Goal: Information Seeking & Learning: Understand process/instructions

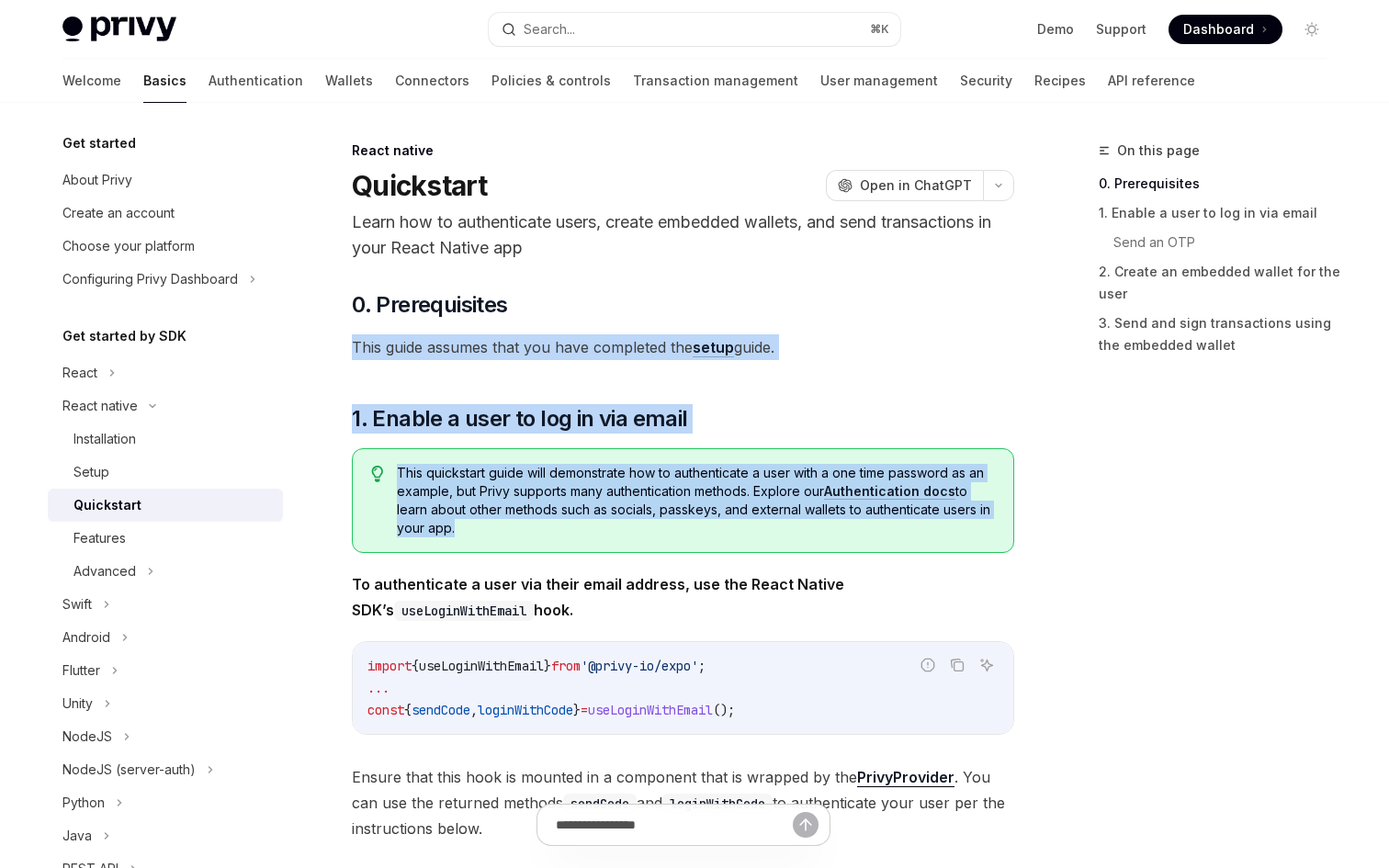
drag, startPoint x: 350, startPoint y: 351, endPoint x: 637, endPoint y: 559, distance: 354.4
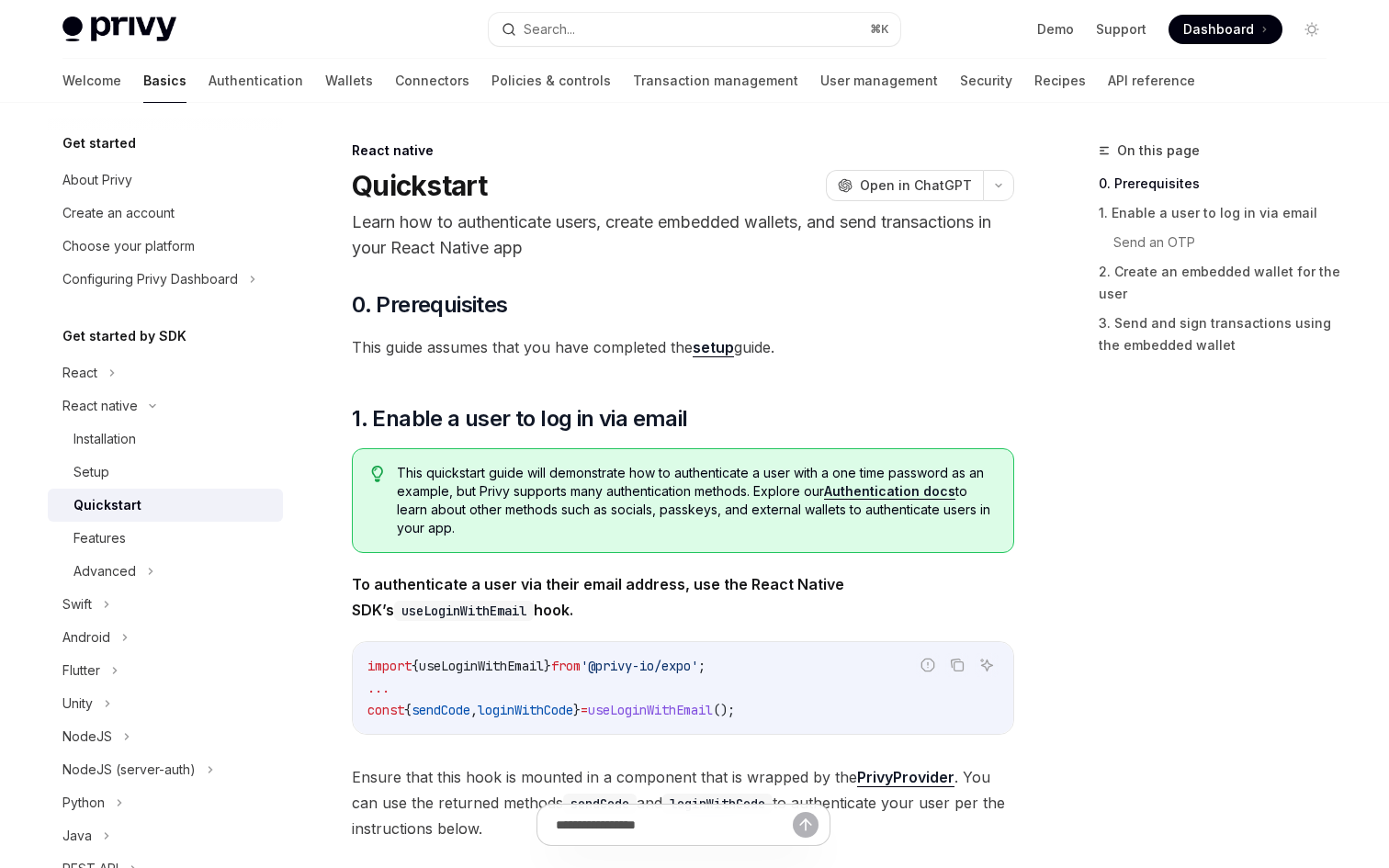
click at [633, 675] on code "import { useLoginWithEmail } from '@privy-io/expo' ; ... const { sendCode , log…" at bounding box center [682, 687] width 631 height 66
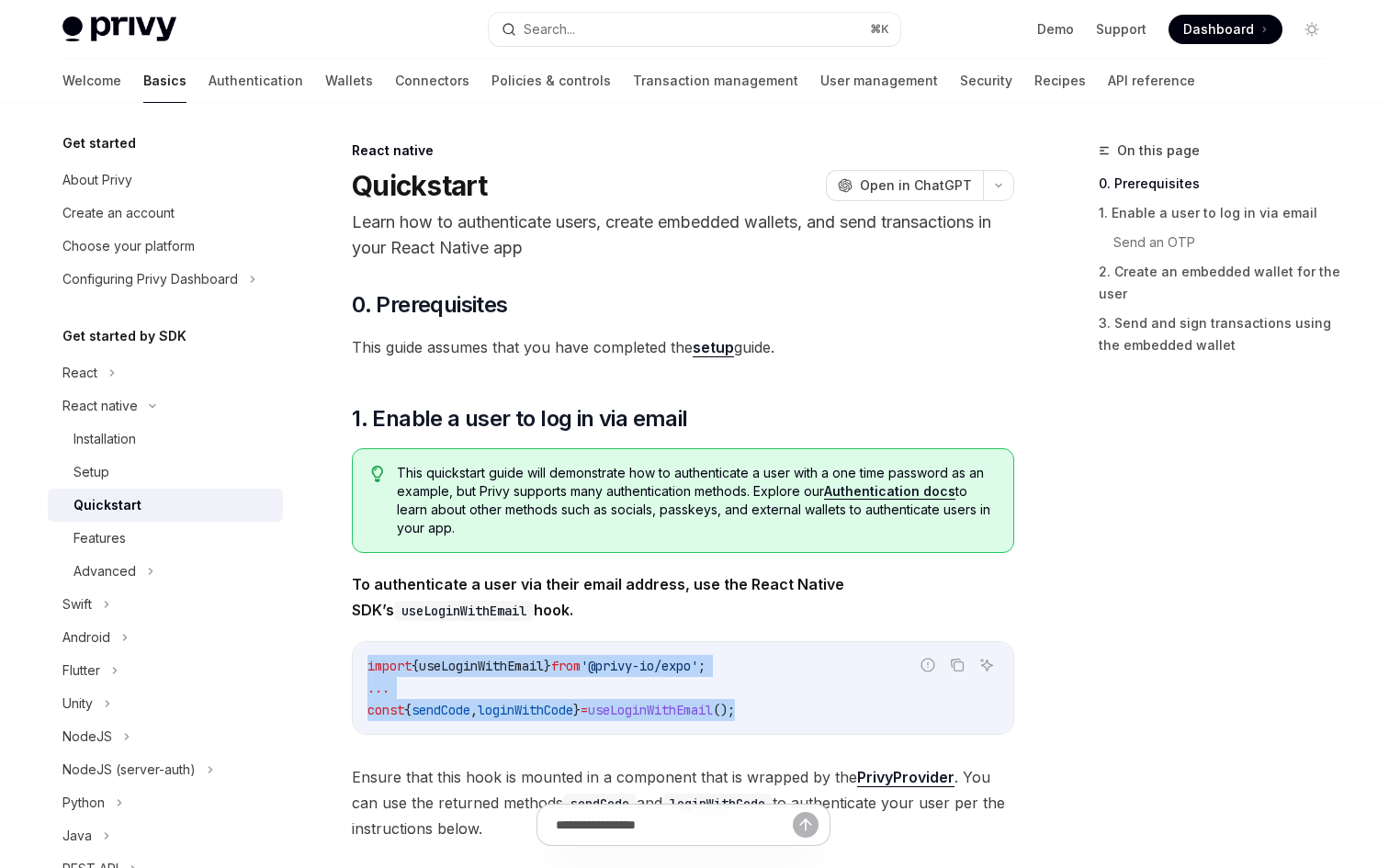
drag, startPoint x: 365, startPoint y: 663, endPoint x: 800, endPoint y: 726, distance: 439.5
click at [804, 726] on div "import { useLoginWithEmail } from '@privy-io/expo' ; ... const { sendCode , log…" at bounding box center [683, 687] width 660 height 92
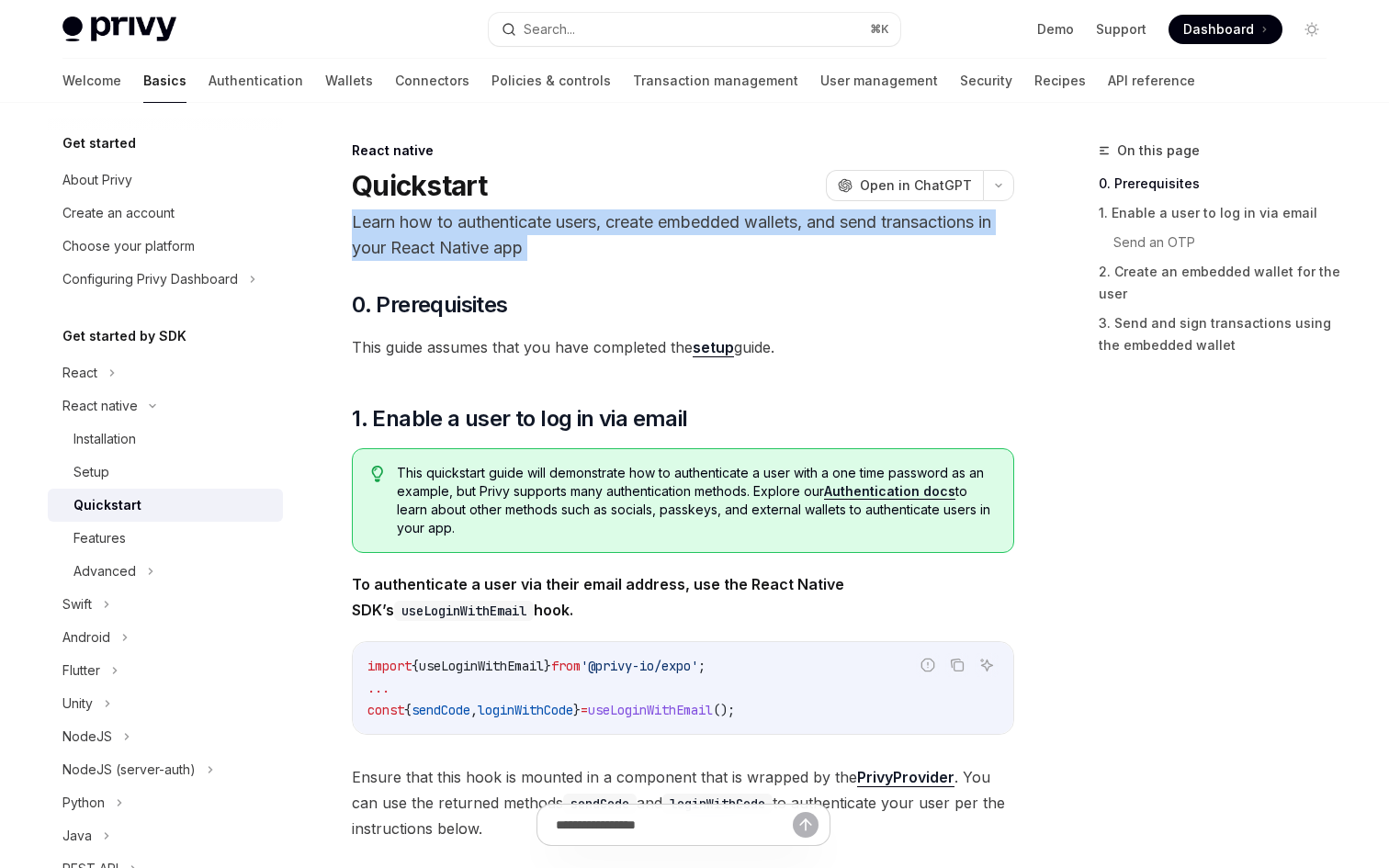
drag, startPoint x: 352, startPoint y: 225, endPoint x: 539, endPoint y: 263, distance: 190.8
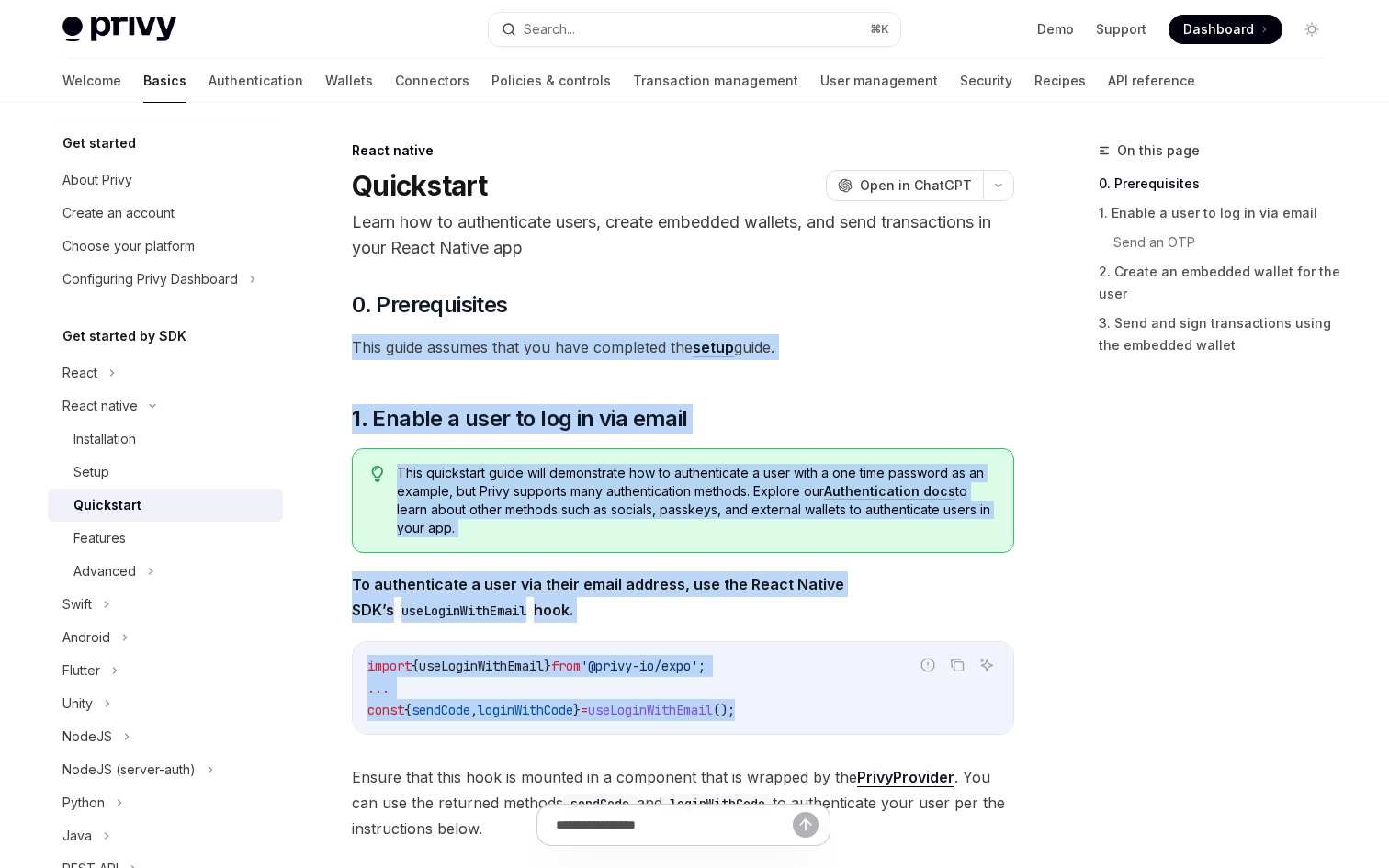
drag, startPoint x: 345, startPoint y: 351, endPoint x: 810, endPoint y: 718, distance: 592.4
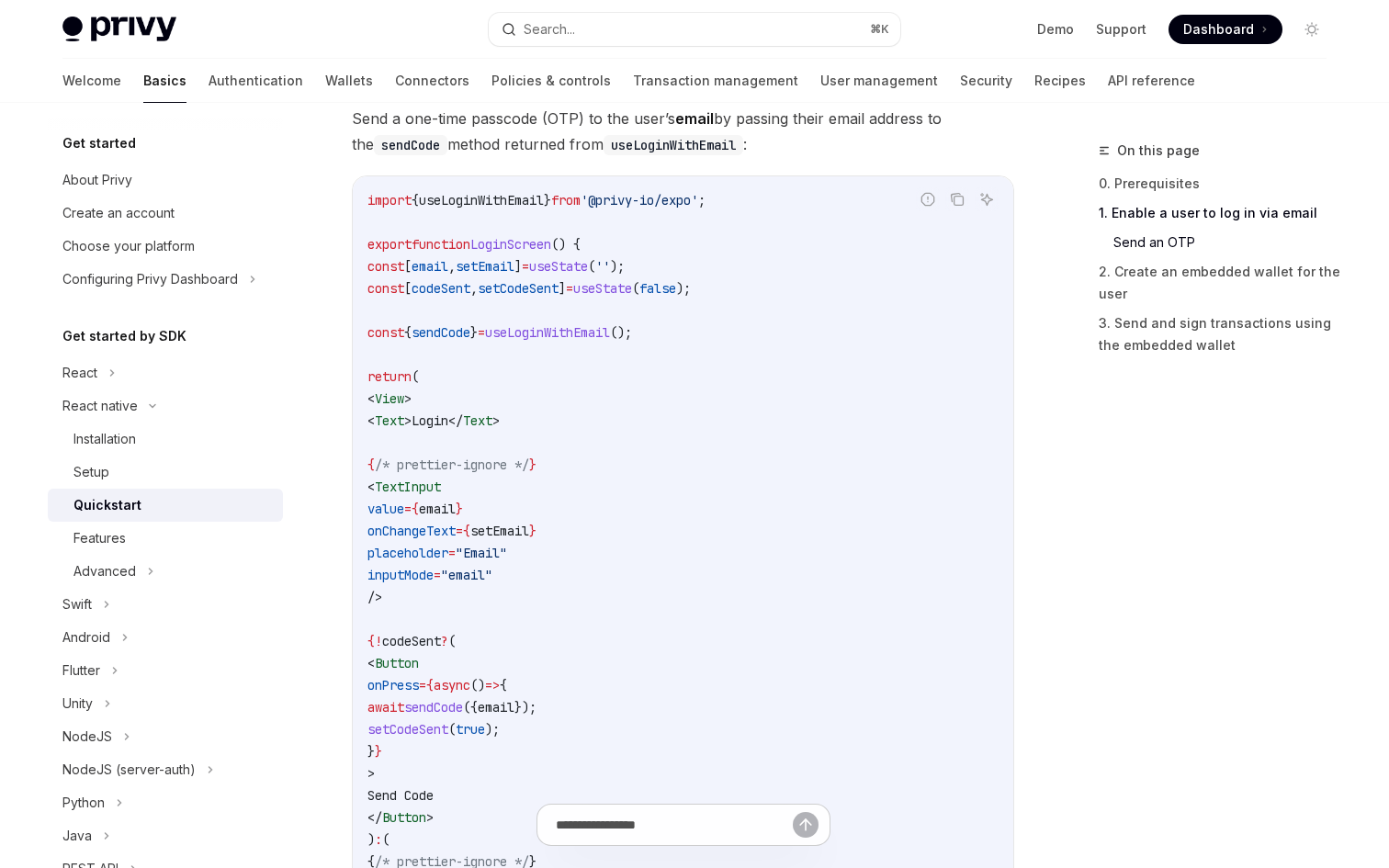
scroll to position [956, 0]
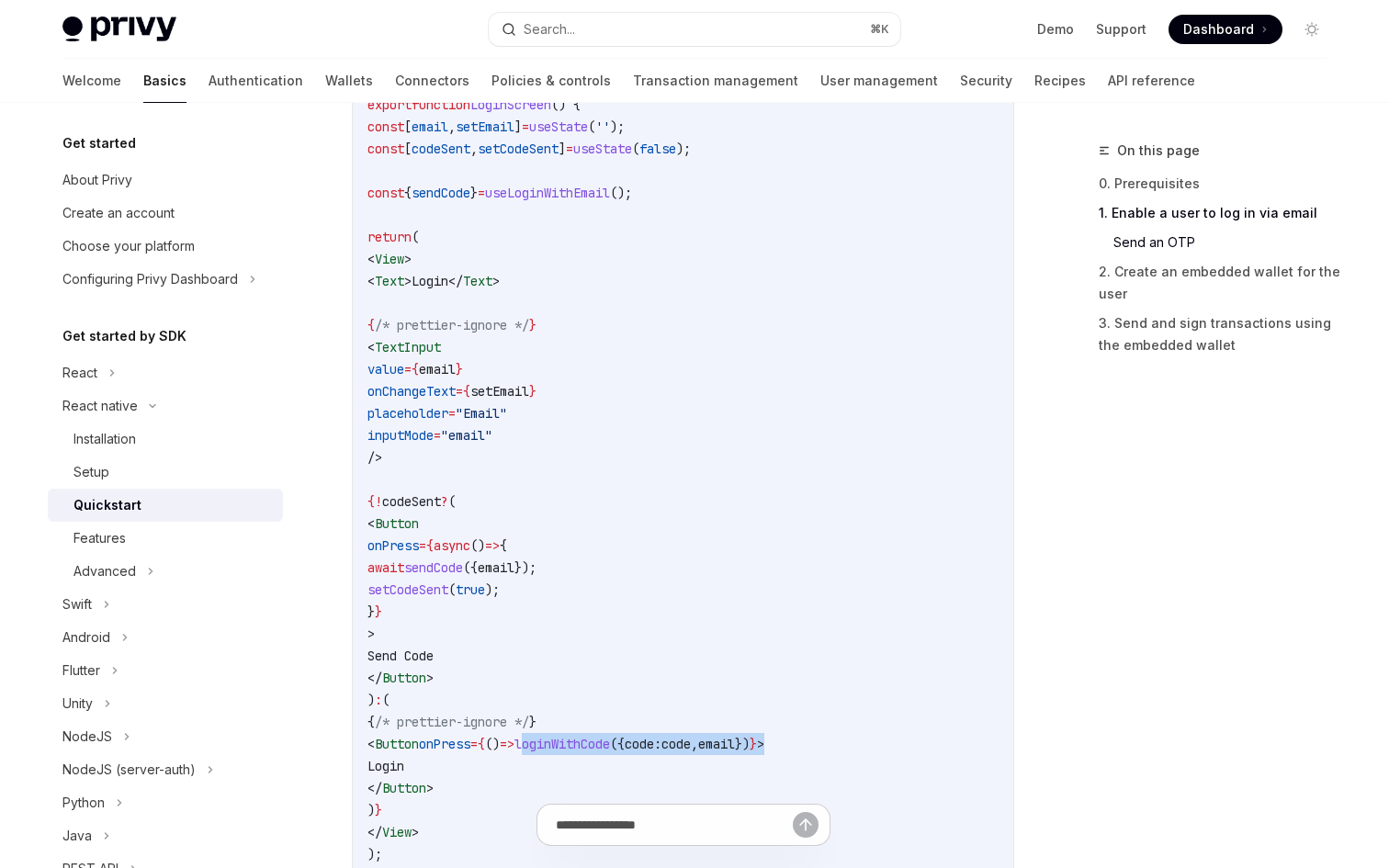
drag, startPoint x: 610, startPoint y: 748, endPoint x: 881, endPoint y: 739, distance: 271.1
click at [764, 739] on span "< Button onPress = { () => loginWithCode ({ code: code , email }) } >" at bounding box center [565, 744] width 397 height 17
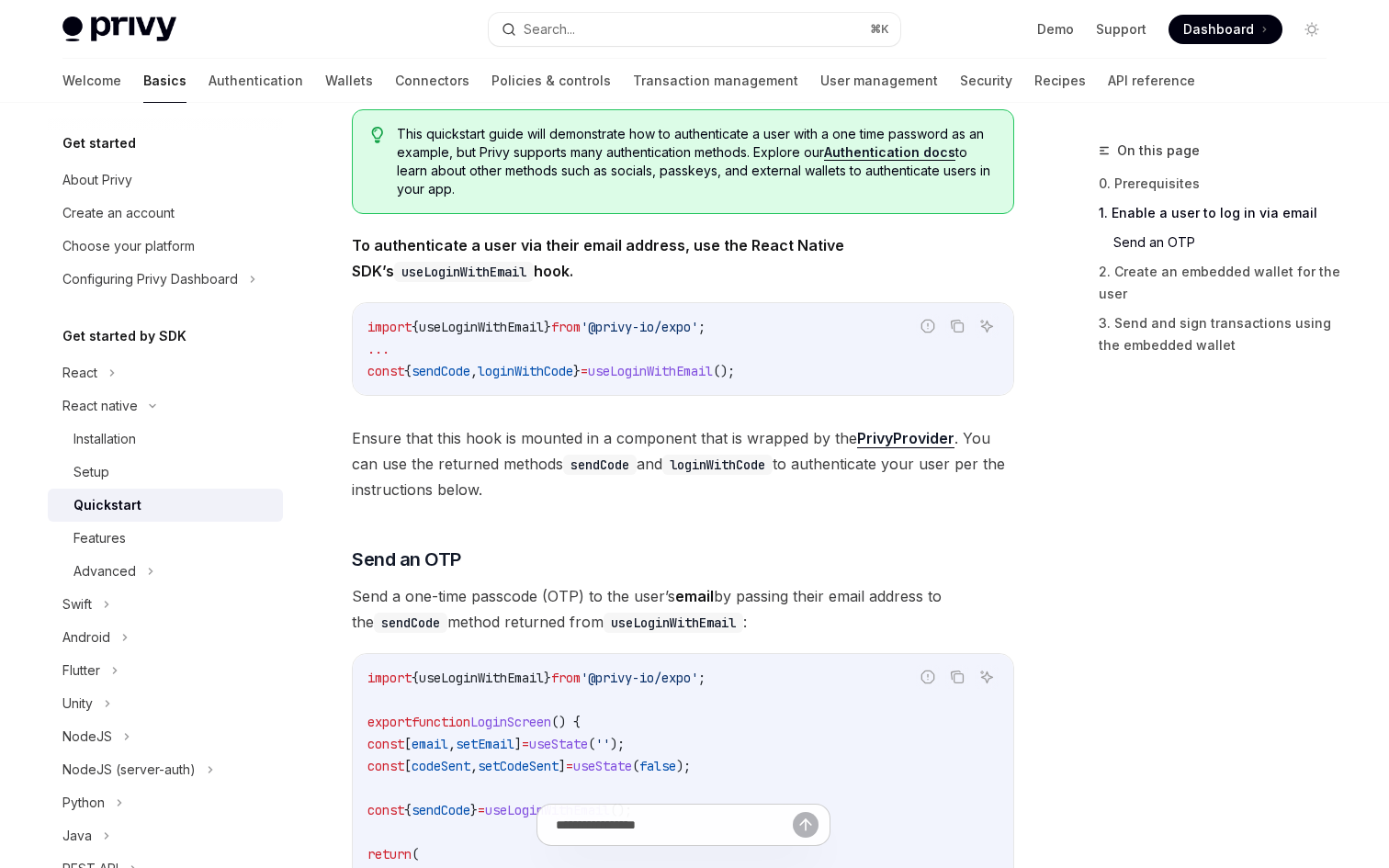
scroll to position [0, 0]
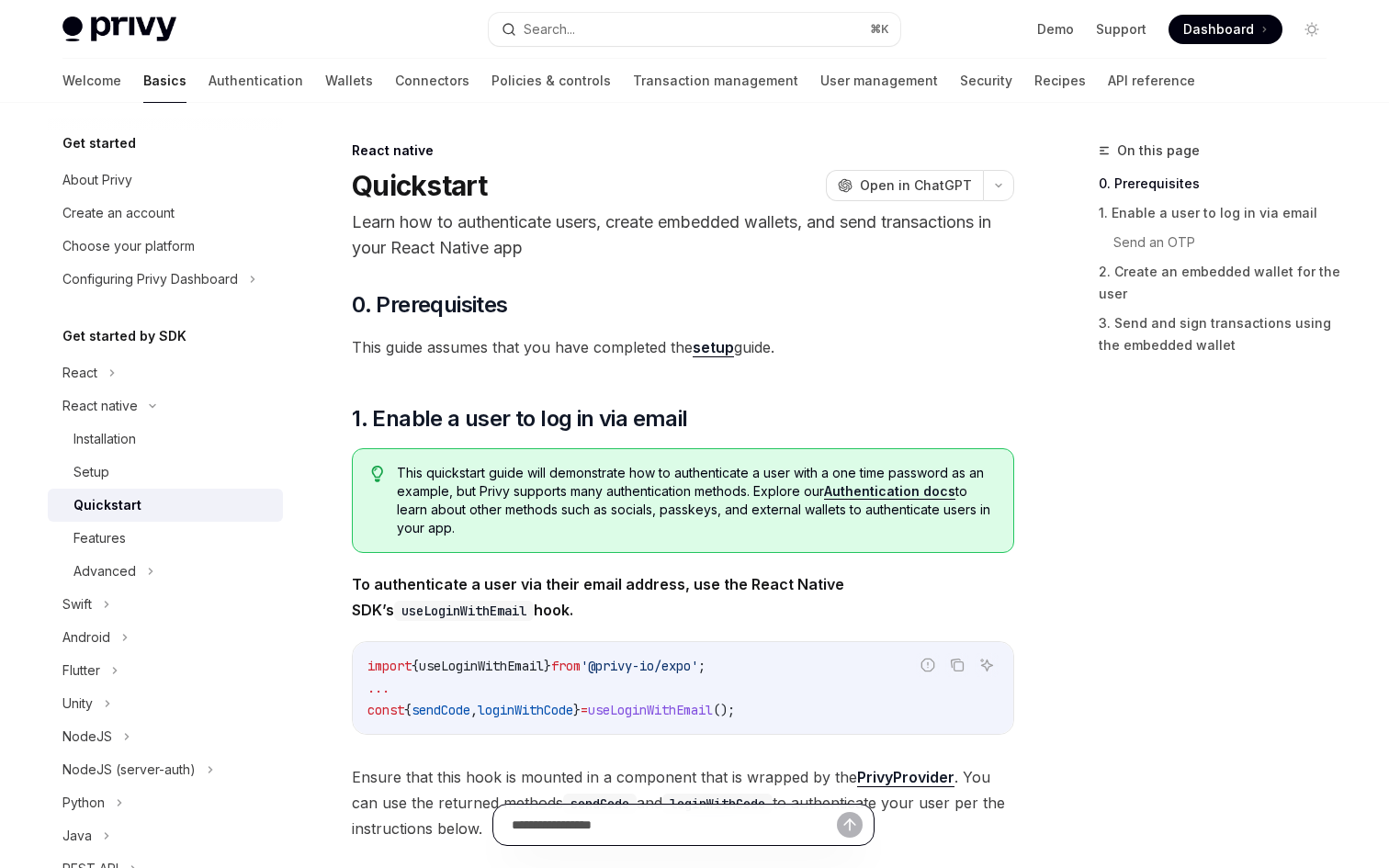
click at [689, 821] on input "text" at bounding box center [674, 824] width 325 height 40
type input "**********"
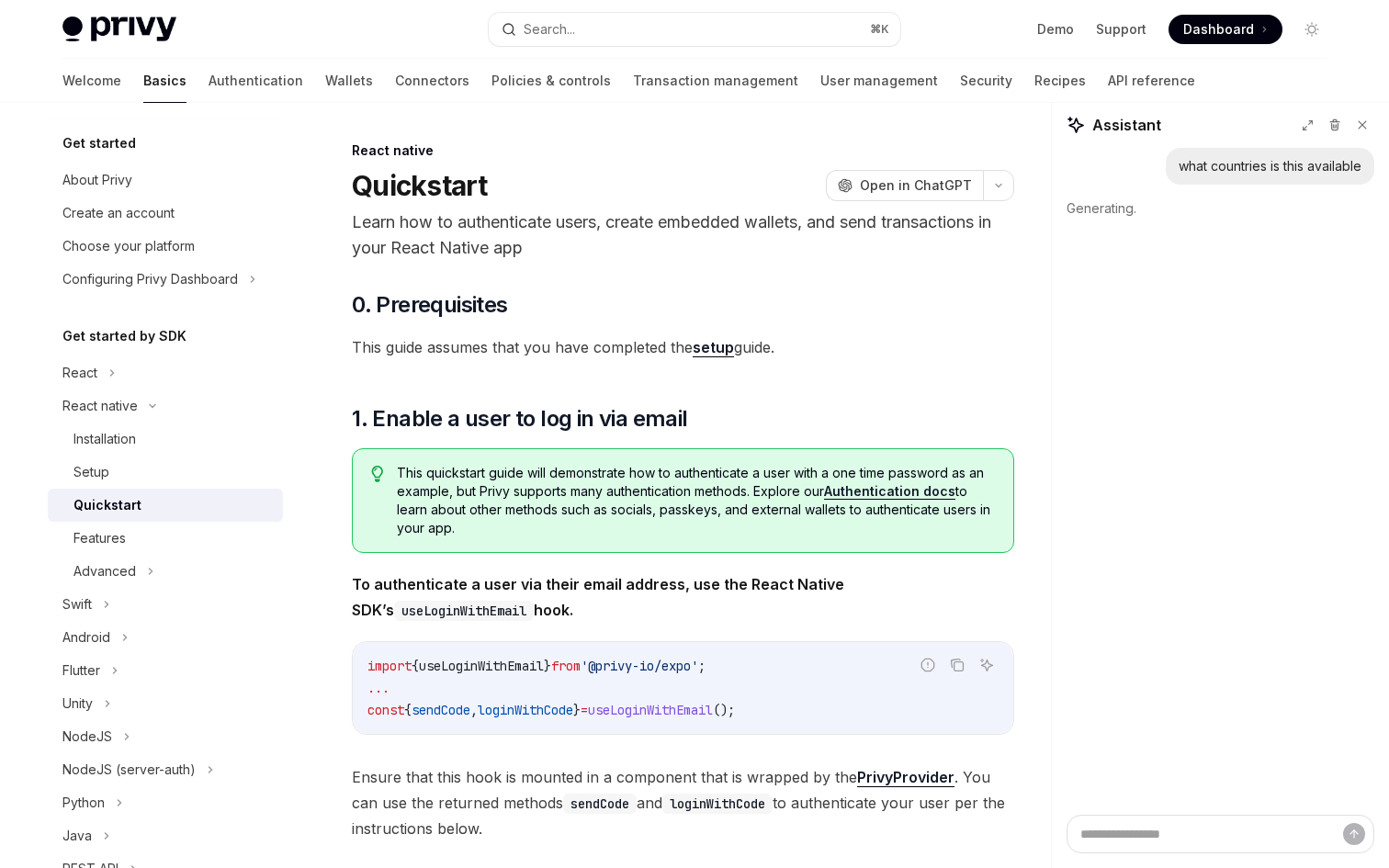
type textarea "*"
